Goal: Task Accomplishment & Management: Complete application form

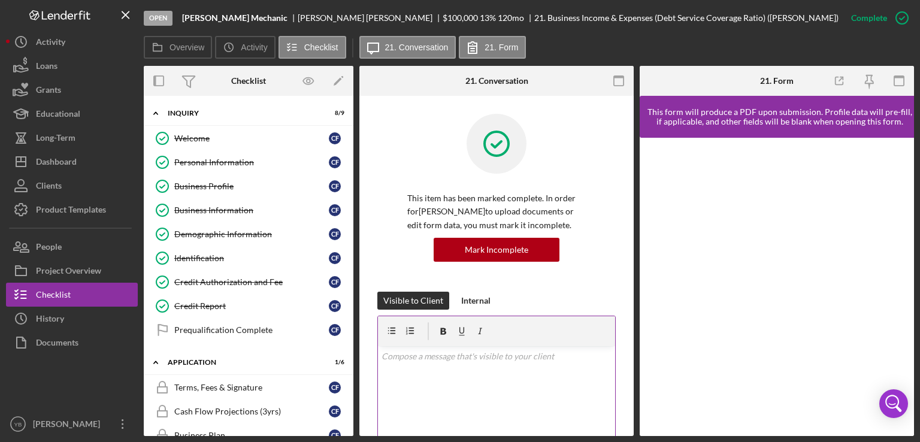
scroll to position [142, 0]
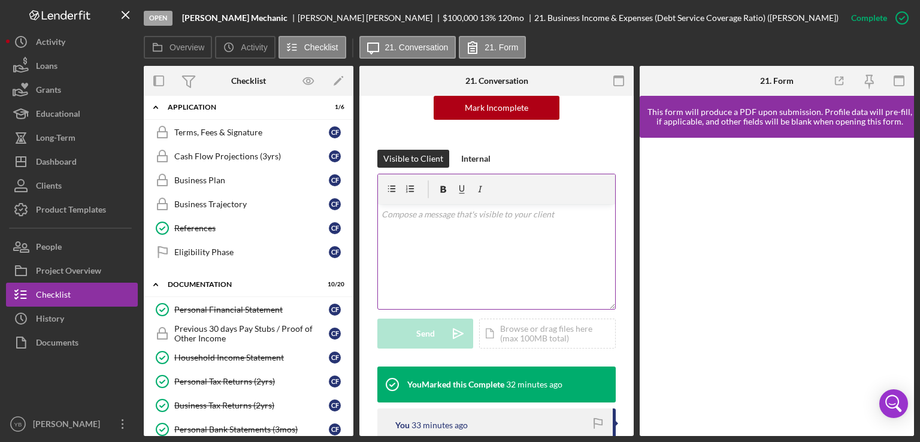
drag, startPoint x: 635, startPoint y: 241, endPoint x: 422, endPoint y: 256, distance: 213.8
click at [422, 256] on div "Overview Internal Workflow Stage Open Icon/Dropdown Arrow Archive (can unarchiv…" at bounding box center [529, 251] width 771 height 370
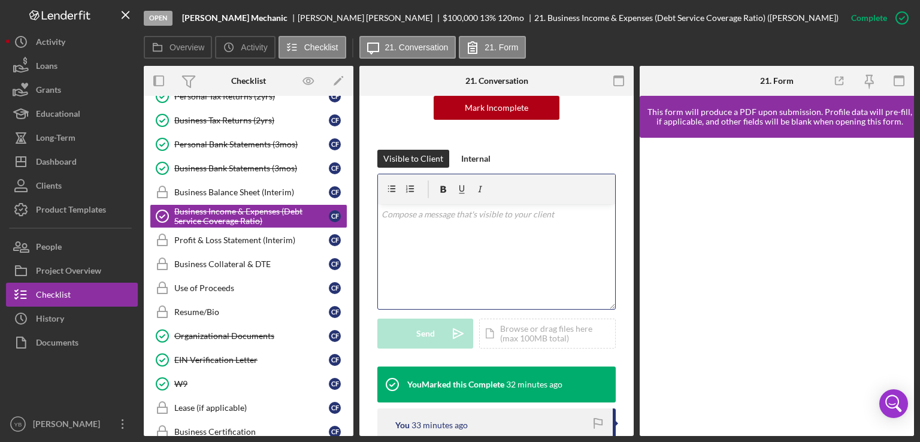
scroll to position [543, 0]
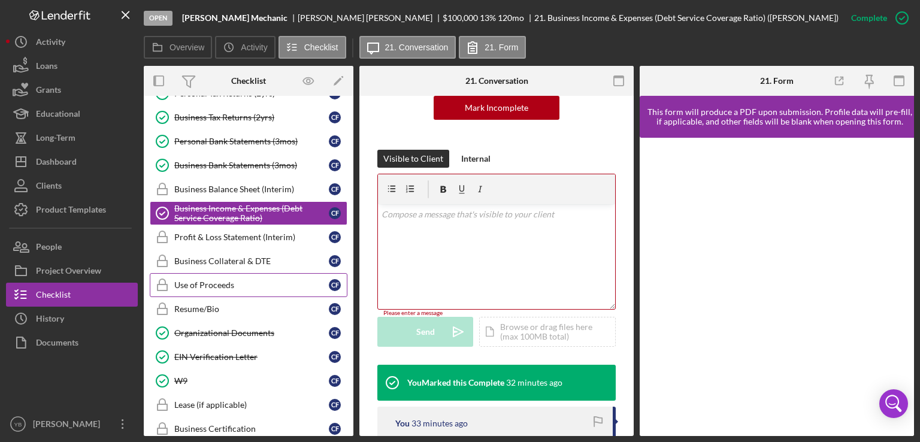
click at [229, 280] on div "Use of Proceeds" at bounding box center [251, 285] width 155 height 10
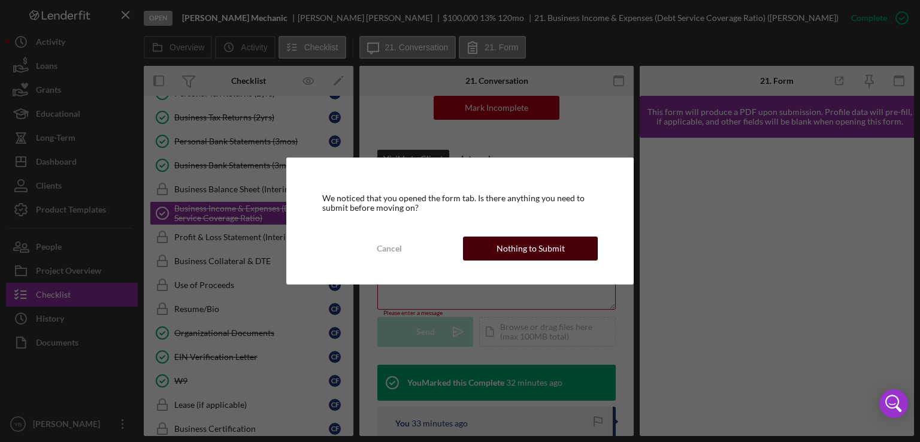
click at [557, 245] on div "Nothing to Submit" at bounding box center [531, 249] width 68 height 24
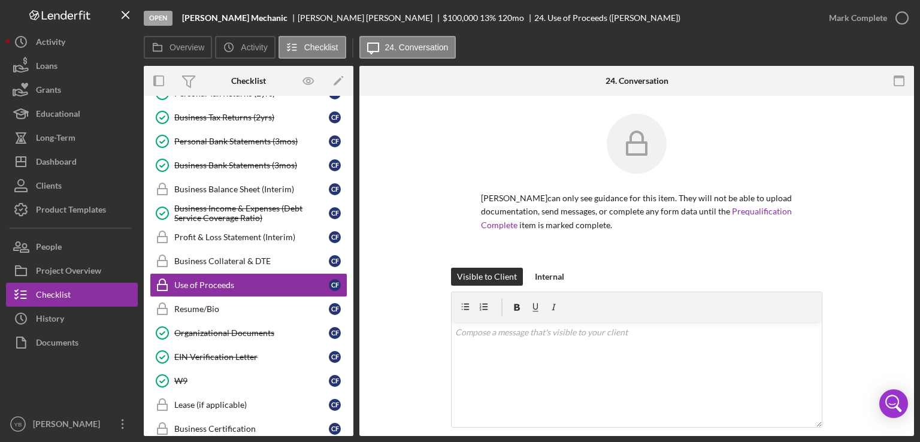
click at [853, 236] on div "[PERSON_NAME] can only see guidance for this item. They will not be able to upl…" at bounding box center [637, 191] width 519 height 154
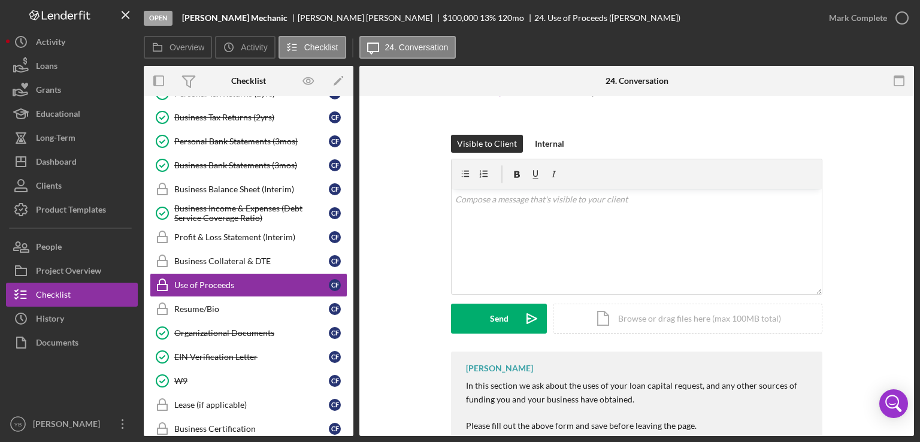
scroll to position [238, 0]
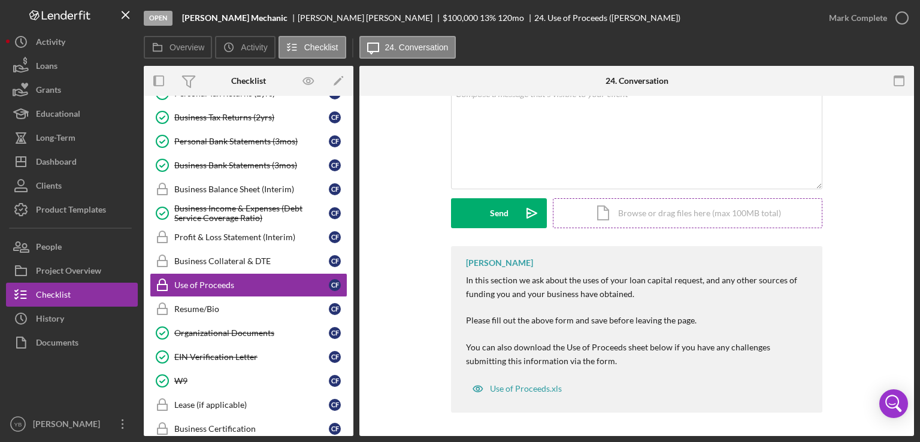
click at [721, 214] on div "Icon/Document Browse or drag files here (max 100MB total) Tap to choose files o…" at bounding box center [688, 213] width 270 height 30
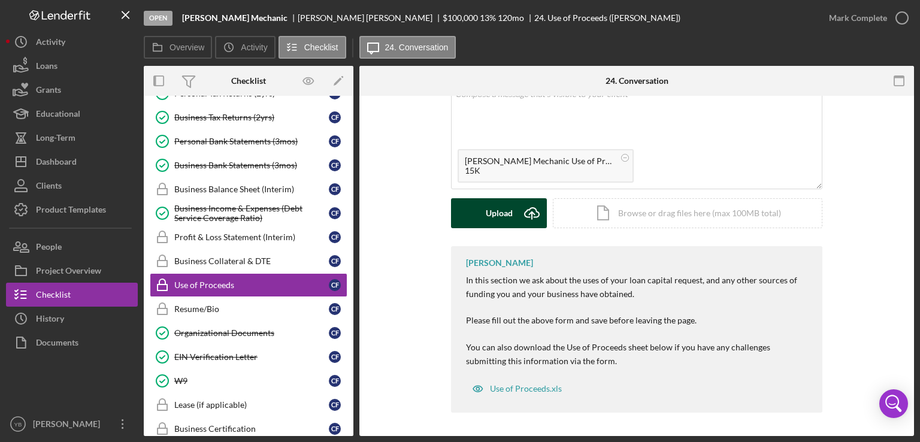
click at [501, 213] on div "Upload" at bounding box center [499, 213] width 27 height 30
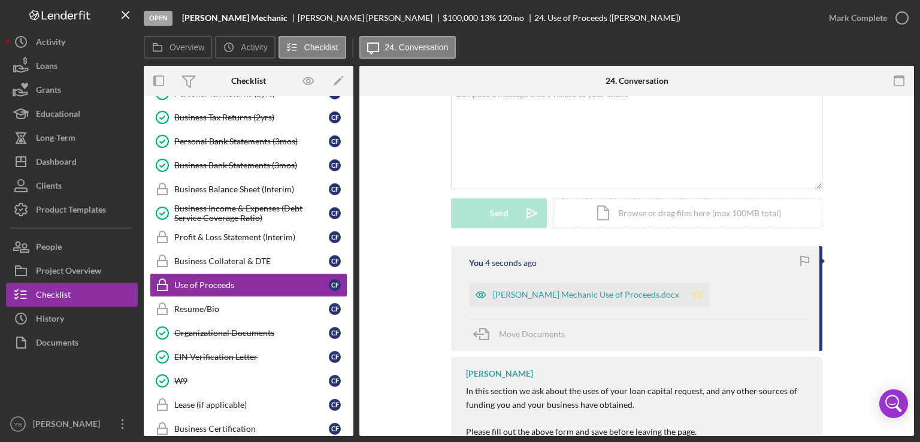
click at [693, 297] on polygon "button" at bounding box center [698, 294] width 10 height 10
click at [207, 280] on div "Use of Proceeds" at bounding box center [251, 285] width 155 height 10
click at [697, 217] on div "Icon/Document Browse or drag files here (max 100MB total) Tap to choose files o…" at bounding box center [688, 213] width 270 height 30
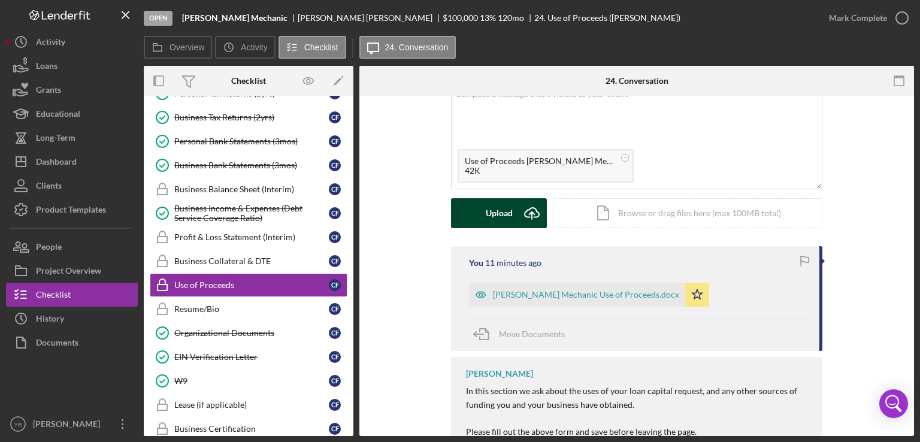
click at [505, 215] on div "Upload" at bounding box center [499, 213] width 27 height 30
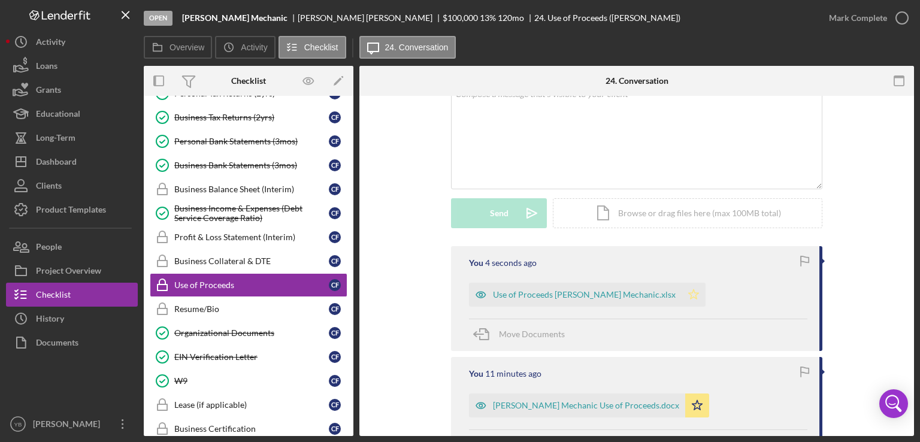
click at [682, 287] on icon "Icon/Star" at bounding box center [694, 295] width 24 height 24
click at [896, 13] on icon "button" at bounding box center [902, 18] width 30 height 30
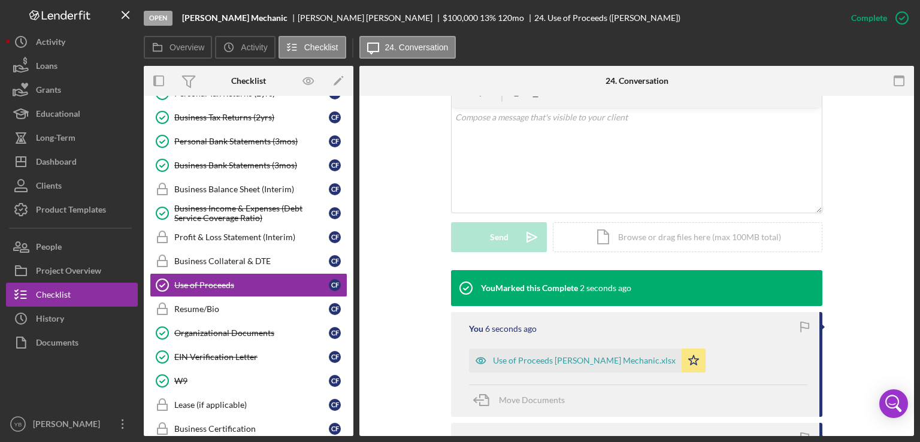
scroll to position [249, 0]
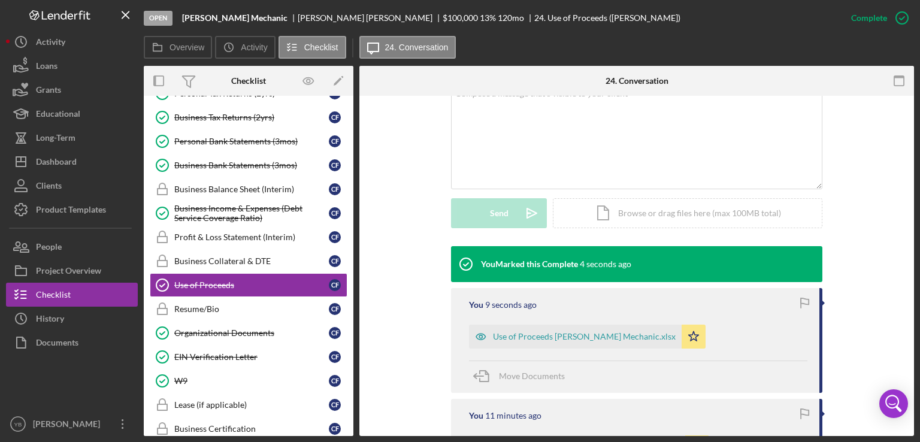
drag, startPoint x: 354, startPoint y: 315, endPoint x: 349, endPoint y: 349, distance: 34.5
click at [349, 349] on div "Overview Internal Workflow Stage Open Icon/Dropdown Arrow Archive (can unarchiv…" at bounding box center [529, 251] width 771 height 370
drag, startPoint x: 354, startPoint y: 273, endPoint x: 350, endPoint y: 216, distance: 57.0
click at [350, 216] on div "Overview Internal Workflow Stage Open Icon/Dropdown Arrow Archive (can unarchiv…" at bounding box center [529, 251] width 771 height 370
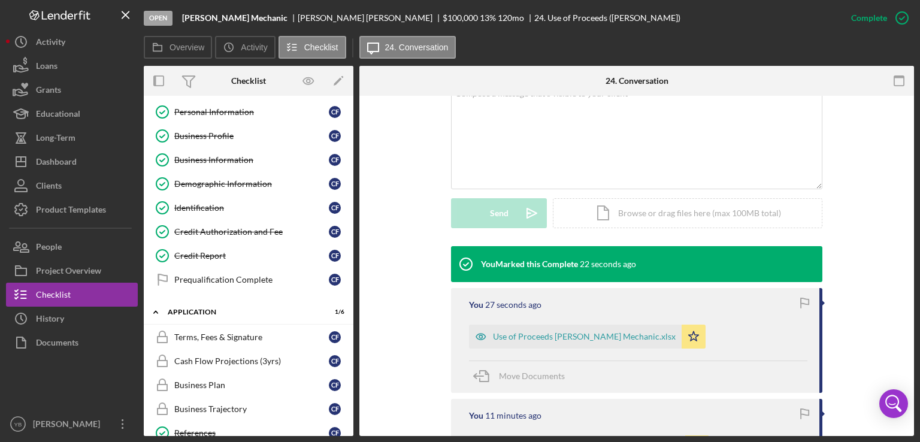
scroll to position [0, 0]
